Goal: Navigation & Orientation: Find specific page/section

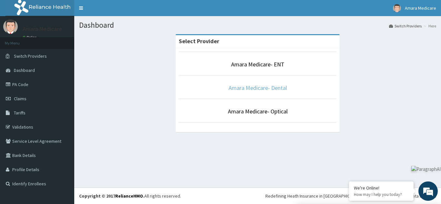
click at [268, 85] on link "Amara Medicare- Dental" at bounding box center [257, 87] width 58 height 7
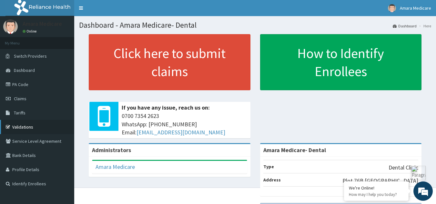
click at [25, 128] on link "Validations" at bounding box center [37, 127] width 74 height 14
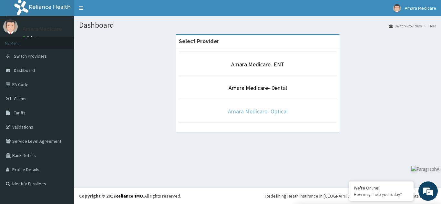
click at [253, 114] on link "Amara Medicare- Optical" at bounding box center [258, 111] width 60 height 7
